Goal: Task Accomplishment & Management: Manage account settings

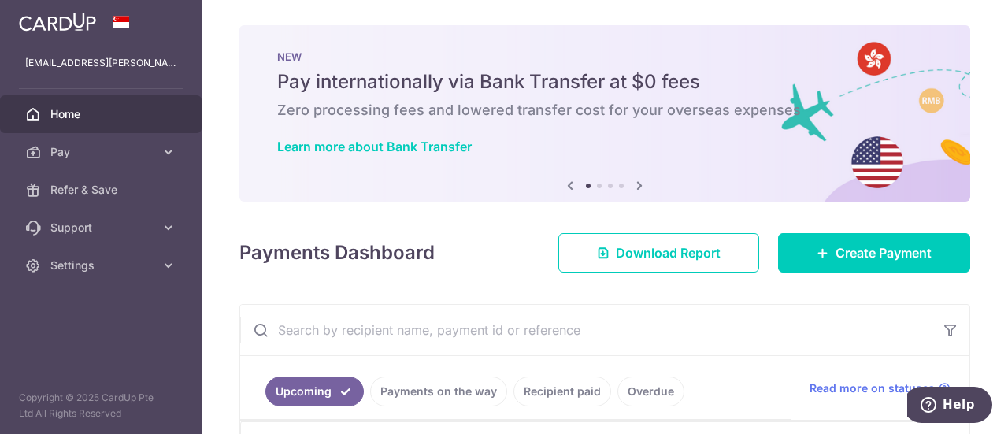
scroll to position [315, 0]
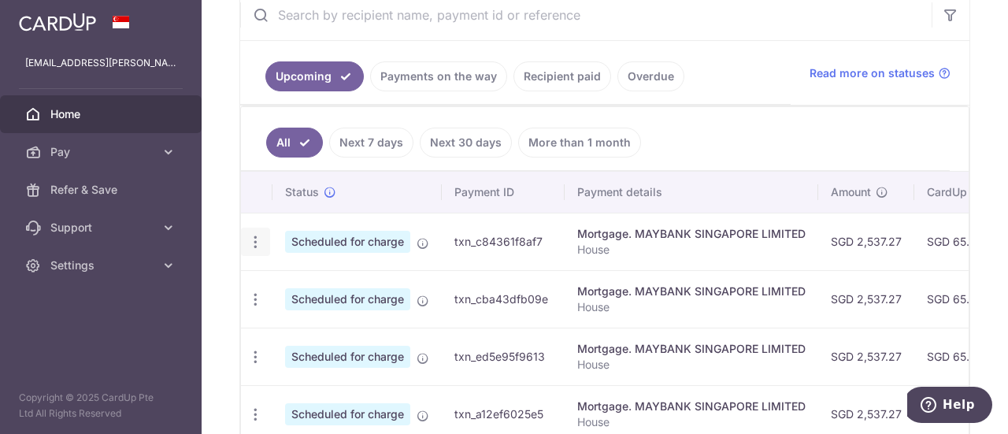
click at [250, 242] on icon "button" at bounding box center [255, 242] width 17 height 17
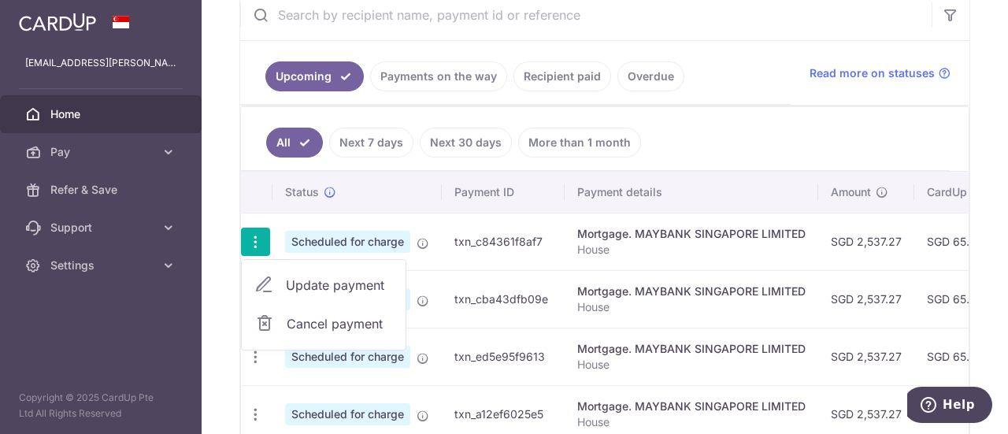
click at [234, 176] on div "× Pause Schedule Pause all future payments in this series Pause just this one p…" at bounding box center [605, 217] width 806 height 434
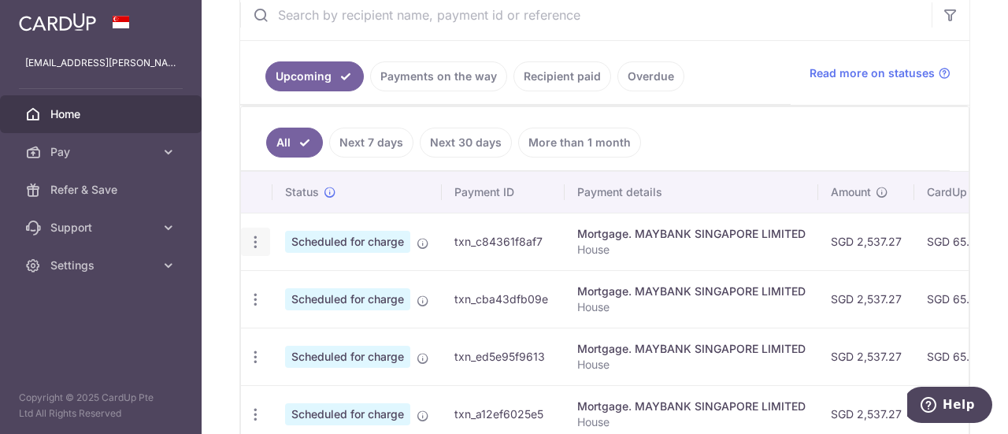
click at [263, 235] on div "Update payment Cancel payment" at bounding box center [255, 242] width 29 height 29
click at [258, 237] on icon "button" at bounding box center [255, 242] width 17 height 17
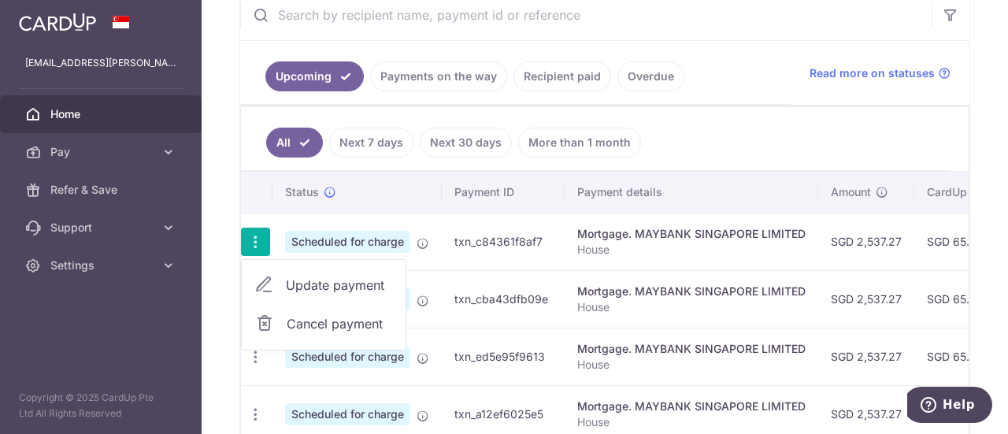
click at [299, 278] on span "Update payment" at bounding box center [339, 285] width 107 height 19
radio input "true"
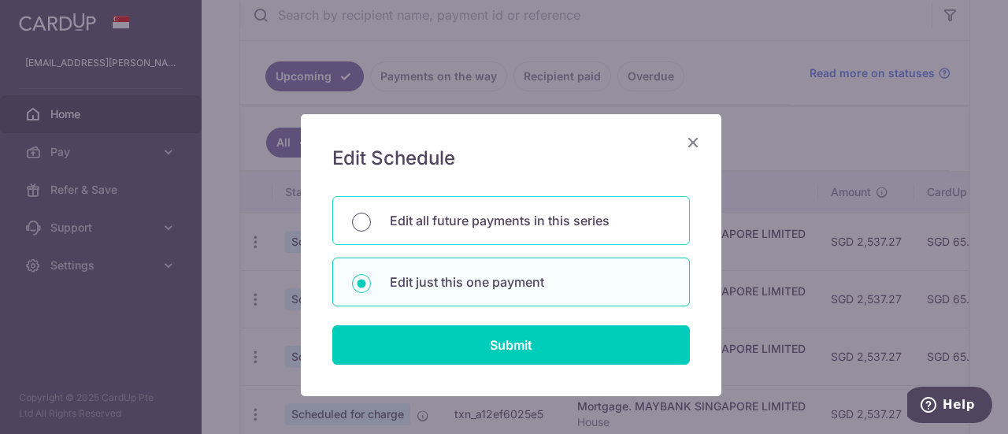
click at [356, 220] on input "Edit all future payments in this series" at bounding box center [361, 222] width 19 height 19
radio input "true"
